Goal: Feedback & Contribution: Contribute content

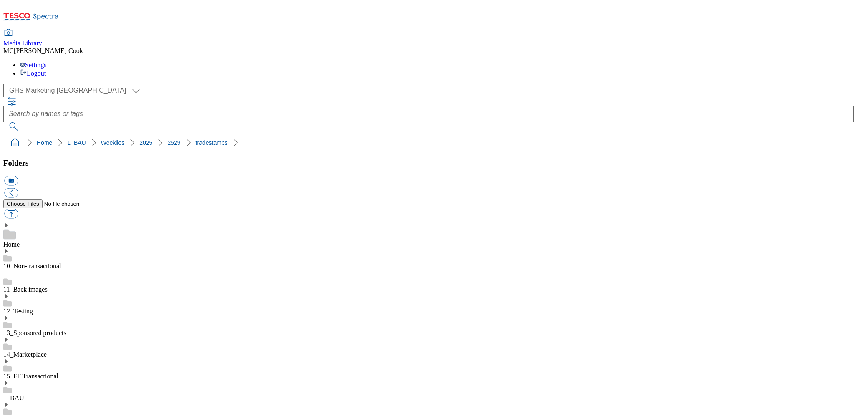
select select "flare-ghs-mktg"
click at [57, 14] on icon at bounding box center [30, 19] width 55 height 18
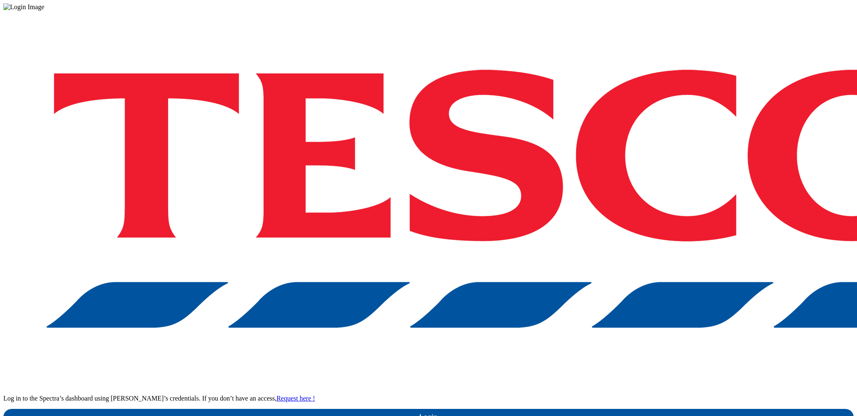
click at [59, 11] on div at bounding box center [428, 7] width 850 height 8
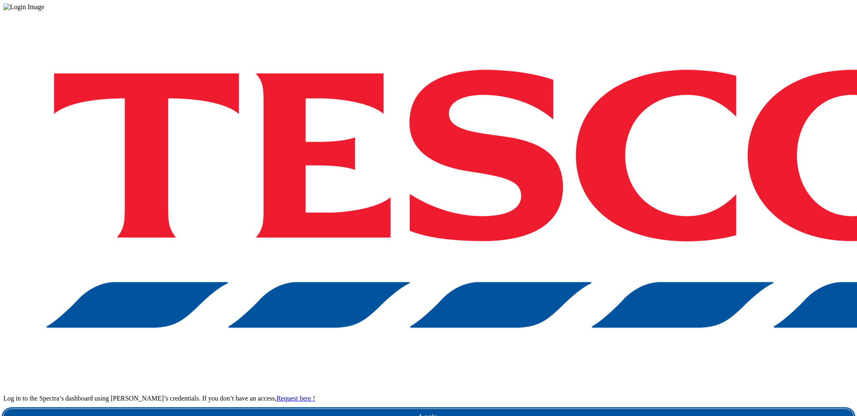
click at [608, 409] on link "Login" at bounding box center [428, 417] width 850 height 17
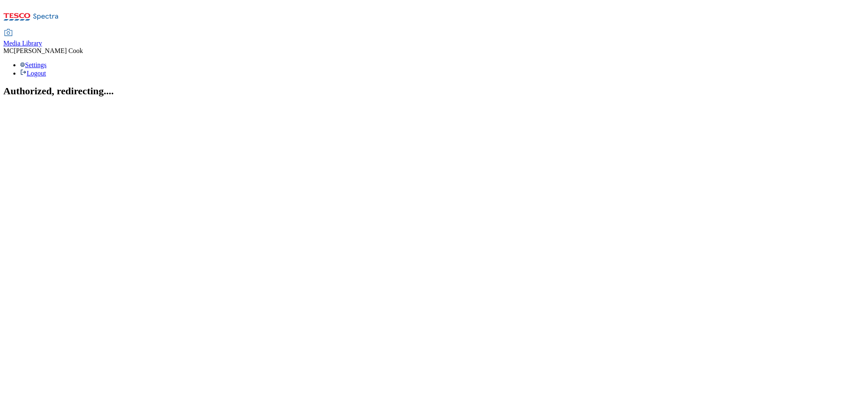
click at [42, 40] on div "Media Library" at bounding box center [22, 44] width 39 height 8
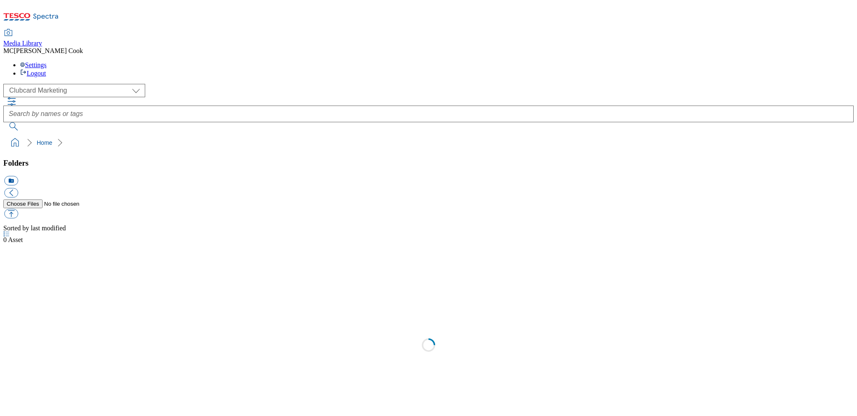
scroll to position [0, 0]
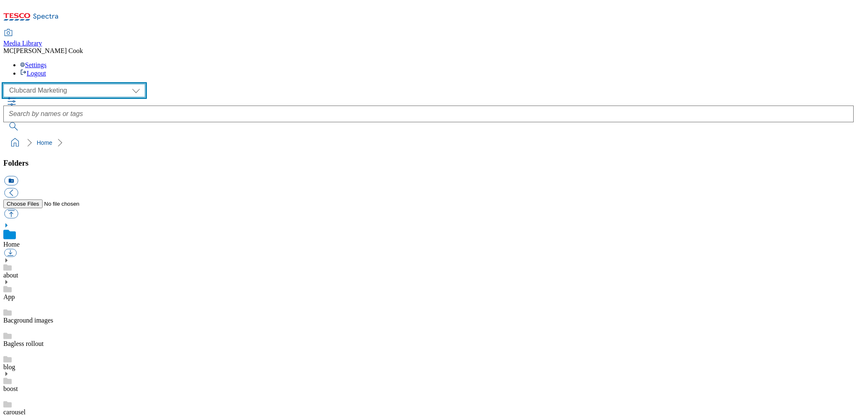
click at [50, 84] on select "Clubcard Marketing Dotcom UK Emails GHS Marketing UK GHS Product UK GHS ROI" at bounding box center [74, 90] width 142 height 13
select select "flare-ghs-mktg"
click at [6, 84] on select "Clubcard Marketing Dotcom UK Emails GHS Marketing UK GHS Product UK GHS ROI" at bounding box center [74, 90] width 142 height 13
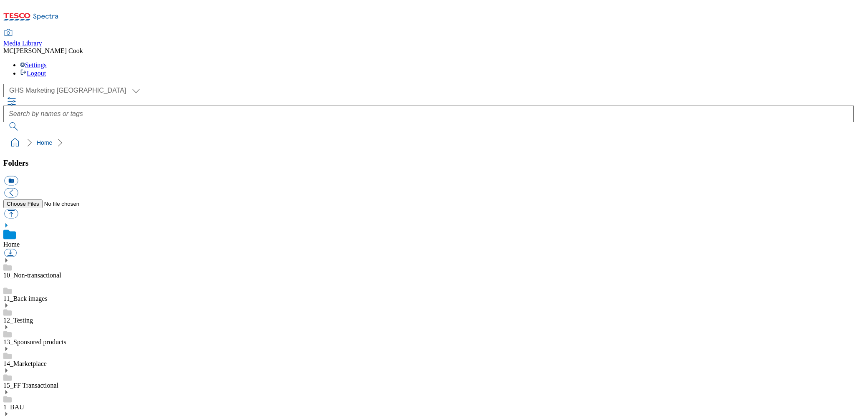
click at [56, 389] on div "1_BAU" at bounding box center [428, 400] width 850 height 22
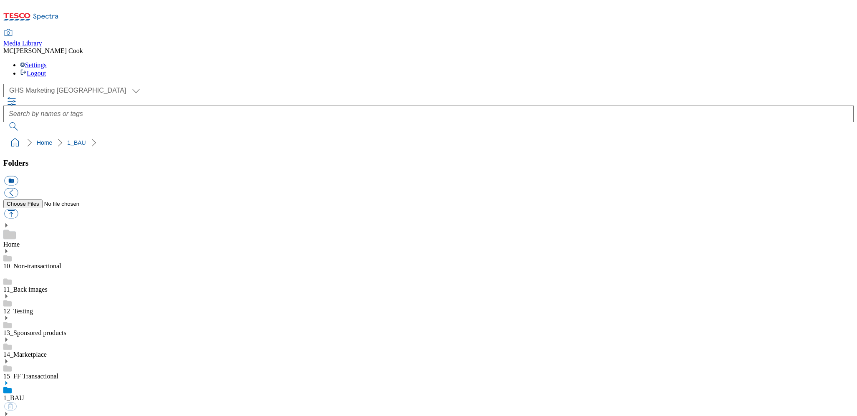
click at [9, 380] on icon at bounding box center [6, 383] width 6 height 6
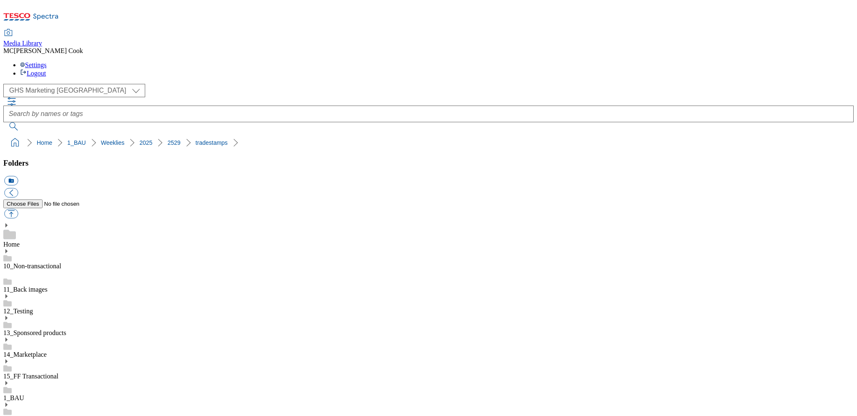
scroll to position [657, 0]
click at [18, 209] on button "button" at bounding box center [11, 214] width 14 height 10
type input "C:\fakepath\2529-GHS-Billboard-iphone.jpg"
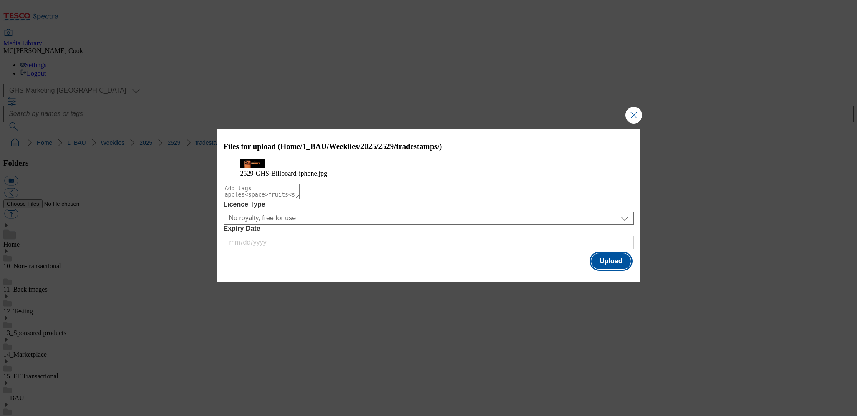
click at [615, 269] on button "Upload" at bounding box center [610, 261] width 39 height 16
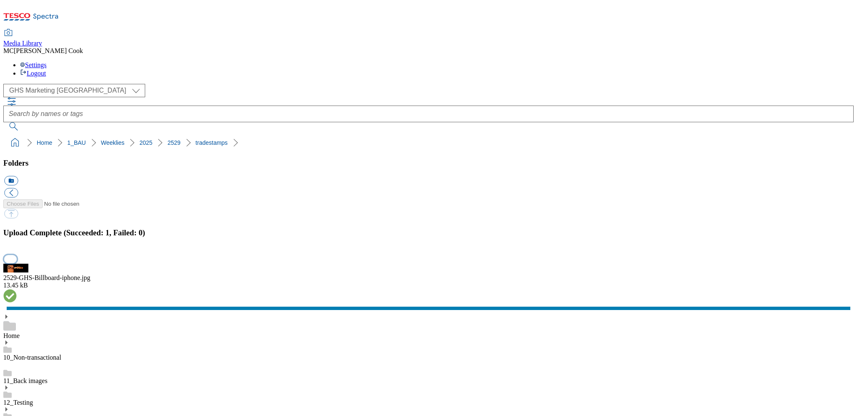
click at [17, 255] on button "button" at bounding box center [10, 259] width 13 height 8
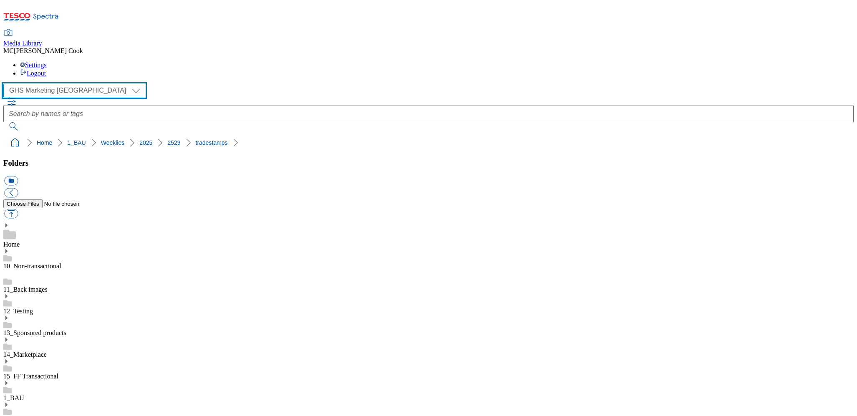
click at [28, 84] on select "Clubcard Marketing Dotcom UK Emails GHS Marketing UK GHS Product UK GHS ROI" at bounding box center [74, 90] width 142 height 13
select select "flare-homepage"
click at [6, 84] on select "Clubcard Marketing Dotcom UK Emails GHS Marketing UK GHS Product UK GHS ROI" at bounding box center [74, 90] width 142 height 13
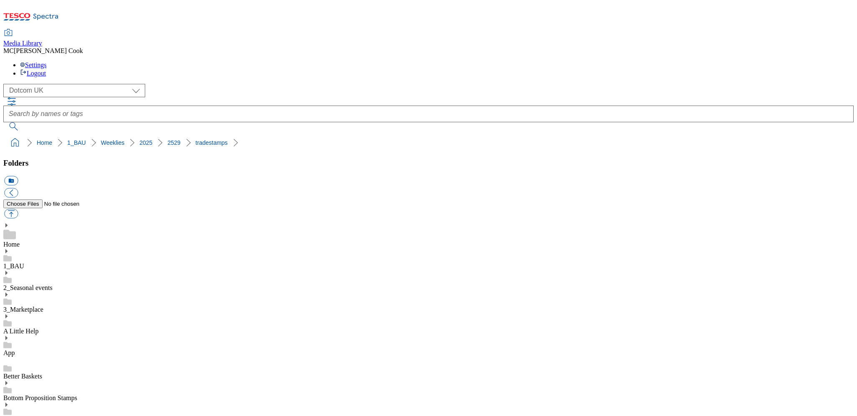
click at [24, 262] on link "1_BAU" at bounding box center [13, 265] width 21 height 7
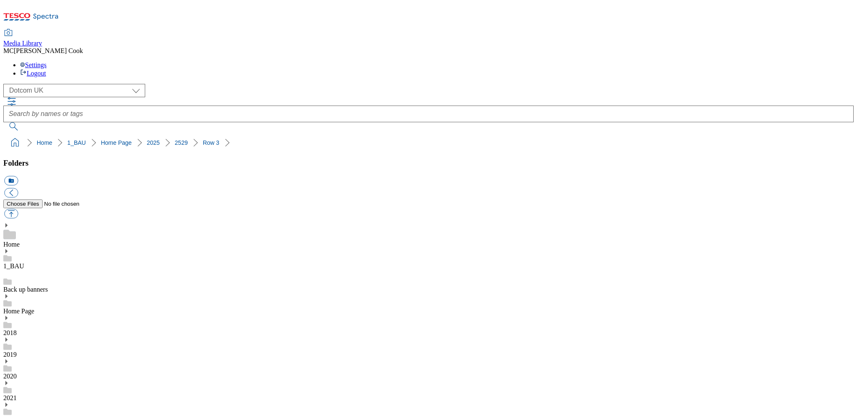
scroll to position [496, 0]
click at [18, 209] on button "button" at bounding box center [11, 214] width 14 height 10
type input "C:\fakepath\2529-DC_Row1_Iphone17.jpg"
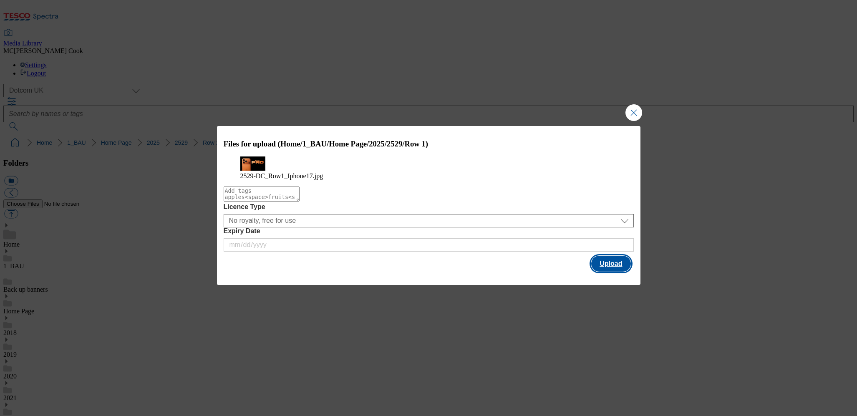
click at [609, 271] on button "Upload" at bounding box center [610, 264] width 39 height 16
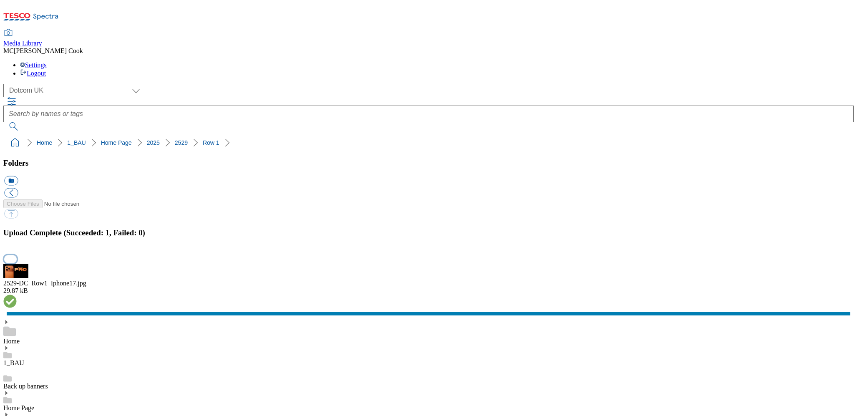
click at [17, 255] on button "button" at bounding box center [10, 259] width 13 height 8
